Goal: Find specific page/section: Find specific page/section

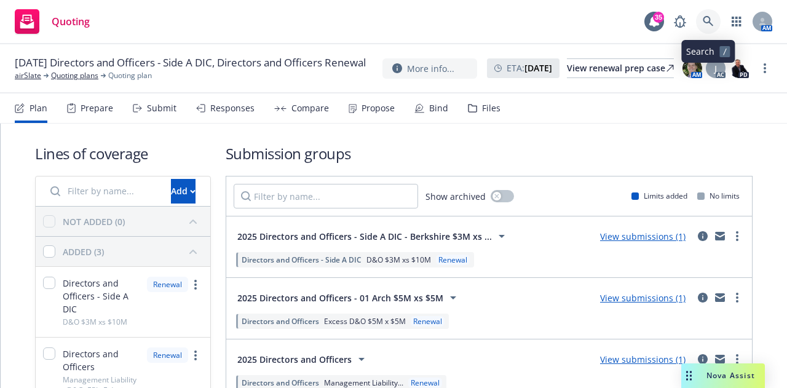
click at [701, 26] on link at bounding box center [708, 21] width 25 height 25
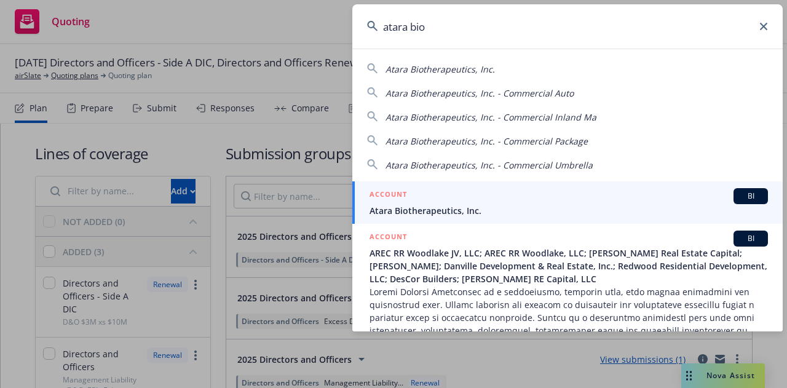
type input "atara bio"
click at [500, 202] on div "ACCOUNT BI" at bounding box center [568, 196] width 398 height 16
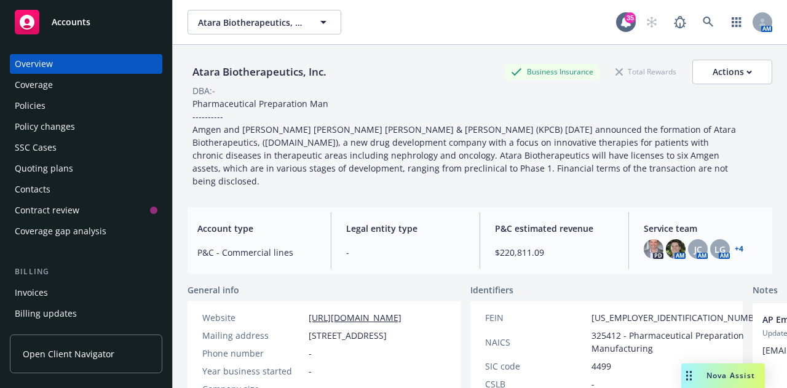
click at [69, 106] on div "Policies" at bounding box center [86, 106] width 143 height 20
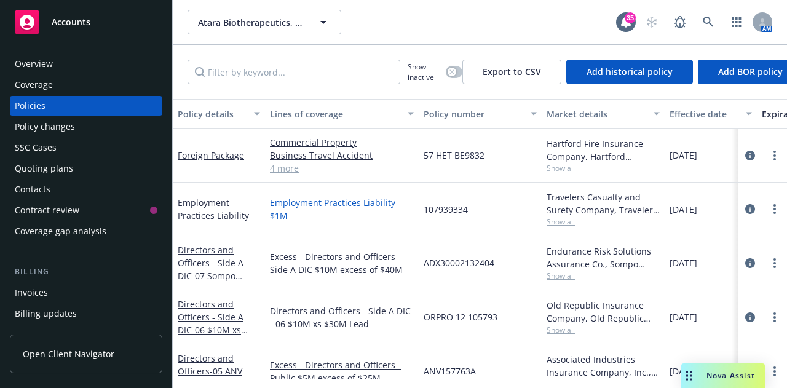
click at [281, 200] on link "Employment Practices Liability - $1M" at bounding box center [342, 209] width 144 height 26
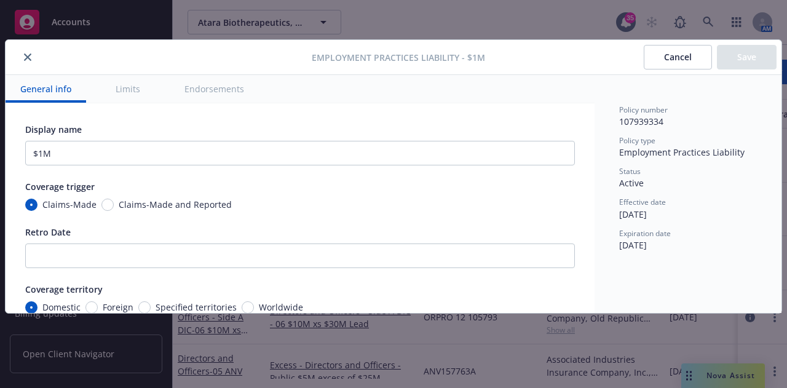
click at [692, 66] on button "Cancel" at bounding box center [678, 57] width 68 height 25
